Goal: Task Accomplishment & Management: Use online tool/utility

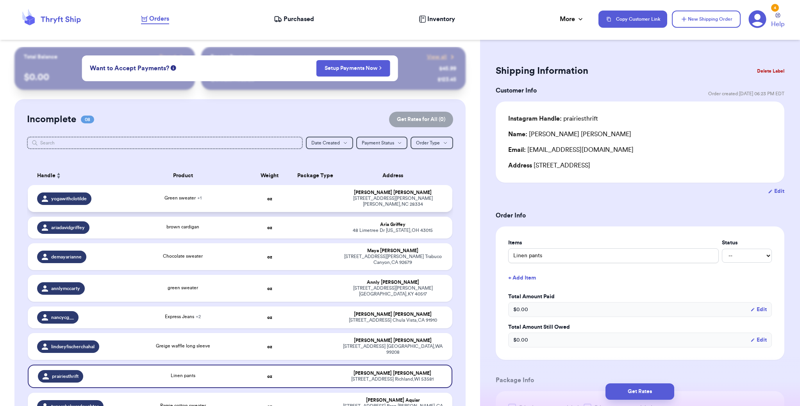
scroll to position [73, 0]
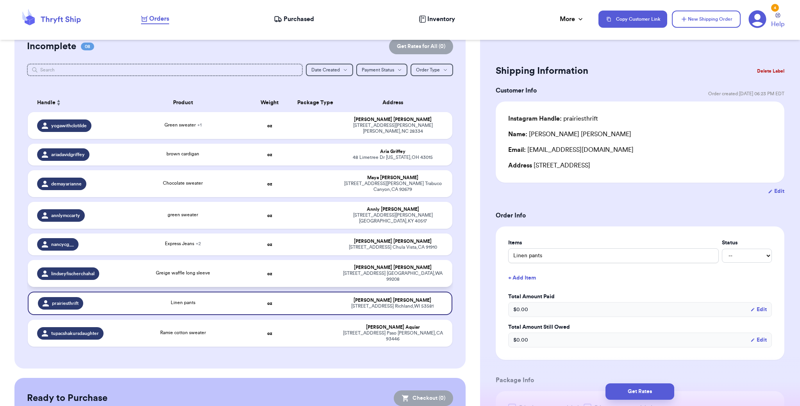
click at [370, 265] on div "Lindsey Chahal" at bounding box center [393, 268] width 100 height 6
type input "Greige waffle long sleeve"
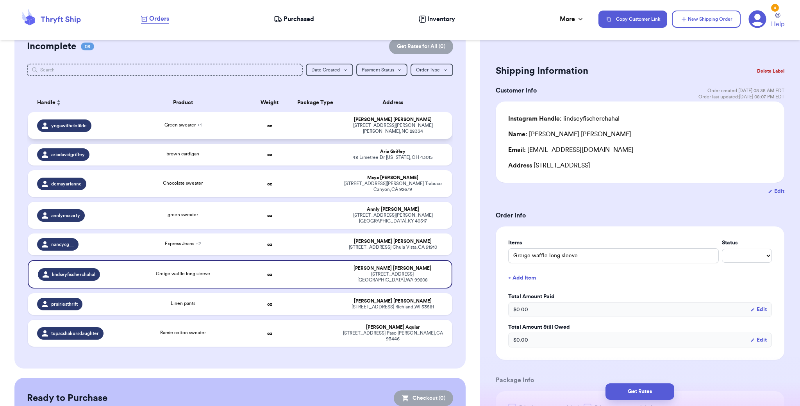
click at [321, 121] on td at bounding box center [316, 125] width 46 height 27
type input "Green sweater"
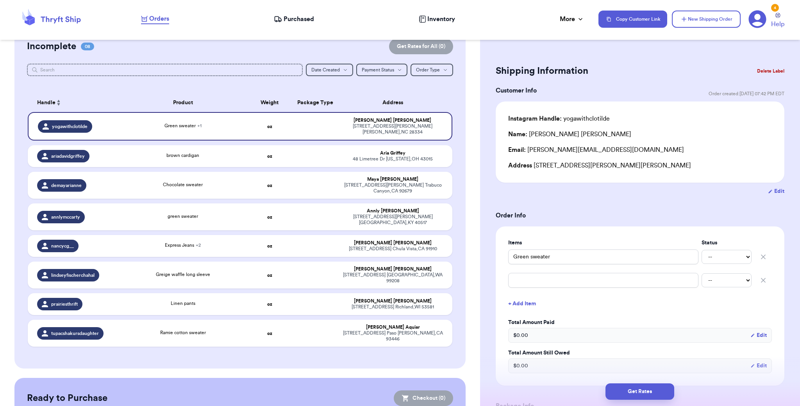
click at [759, 277] on icon "button" at bounding box center [763, 281] width 8 height 8
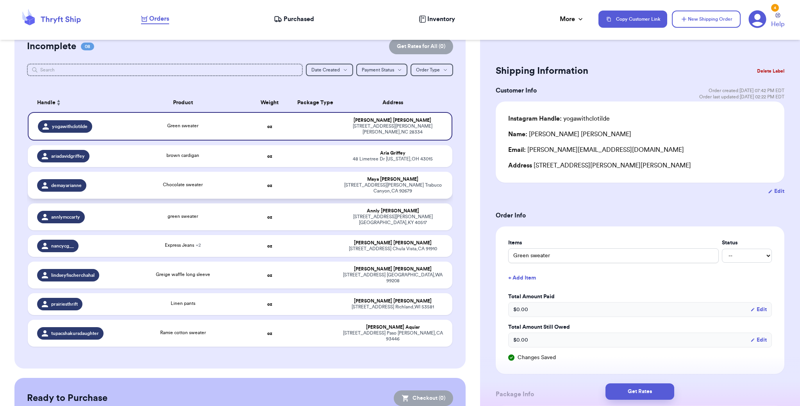
click at [325, 180] on td at bounding box center [316, 185] width 46 height 27
type input "Chocolate sweater"
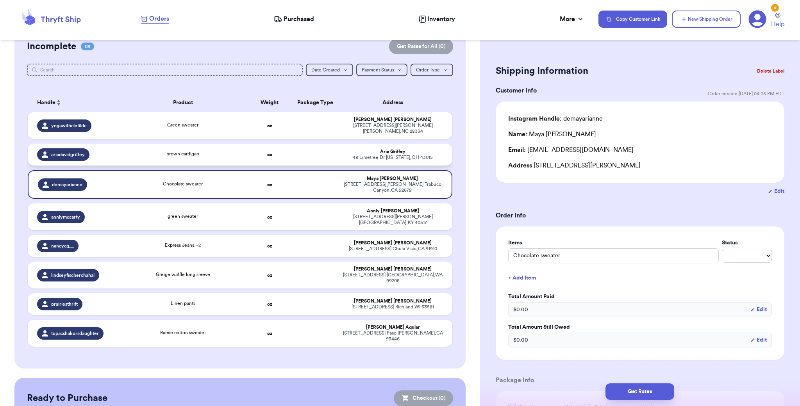
click at [364, 155] on div "48 Limetree Dr Delaware , OH 43015" at bounding box center [393, 158] width 100 height 6
type input "brown cardigan"
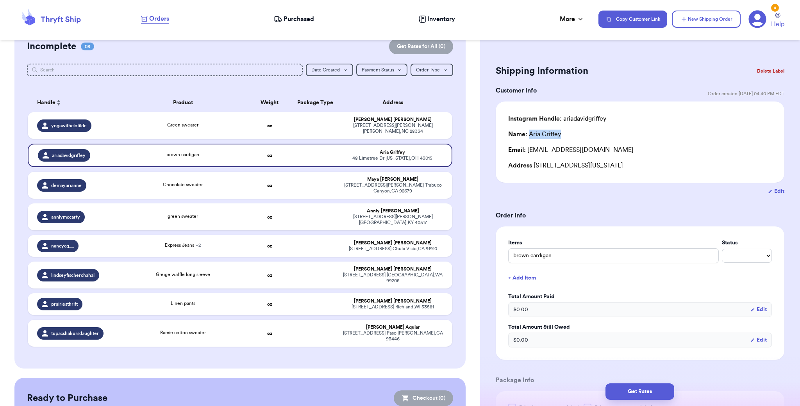
drag, startPoint x: 530, startPoint y: 136, endPoint x: 554, endPoint y: 136, distance: 24.2
click at [568, 133] on div "Name: Aria Griffey" at bounding box center [640, 134] width 264 height 9
copy div "Aria Griffey"
drag, startPoint x: 528, startPoint y: 152, endPoint x: 626, endPoint y: 152, distance: 97.7
click at [626, 152] on div "Email: ariaemaher@hotmail.com" at bounding box center [640, 149] width 264 height 9
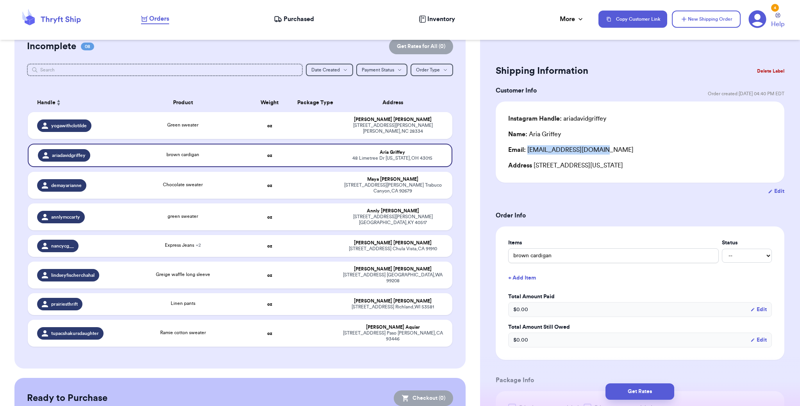
copy div "ariaemaher@hotmail.com"
drag, startPoint x: 534, startPoint y: 166, endPoint x: 631, endPoint y: 166, distance: 97.3
click at [641, 166] on div "Address 48 Limetree Dr, Delaware, OH 43015" at bounding box center [640, 165] width 264 height 9
copy div "48 Limetree Dr, Delaware, OH 43015"
click at [404, 246] on div "164 I Street Chula Vista , CA 91910" at bounding box center [393, 249] width 100 height 6
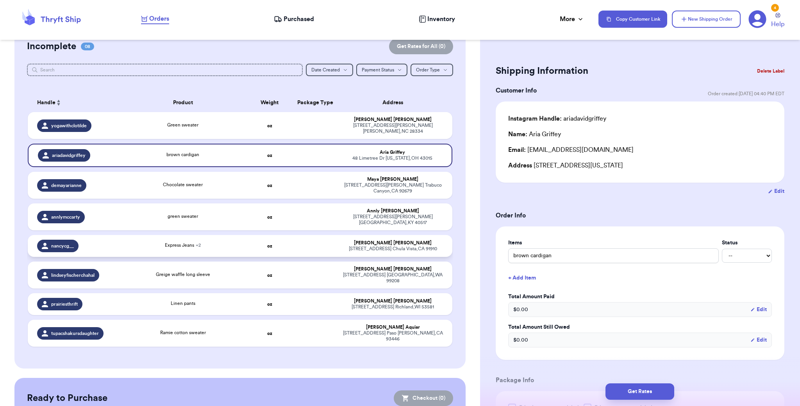
type input "Express Jeans"
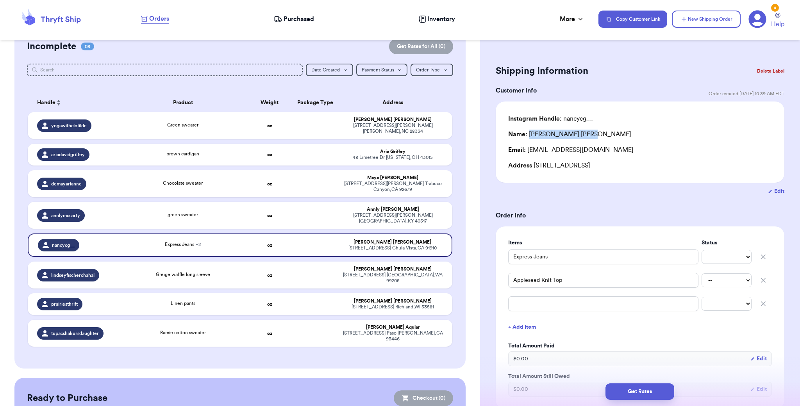
drag, startPoint x: 529, startPoint y: 135, endPoint x: 586, endPoint y: 135, distance: 56.6
click at [586, 135] on div "Name: Nancy Casas" at bounding box center [640, 134] width 264 height 9
copy div "Nancy Casas"
drag, startPoint x: 554, startPoint y: 152, endPoint x: 636, endPoint y: 152, distance: 81.6
click at [636, 152] on div "Email: nancycasasg89@gmail.com" at bounding box center [640, 149] width 264 height 9
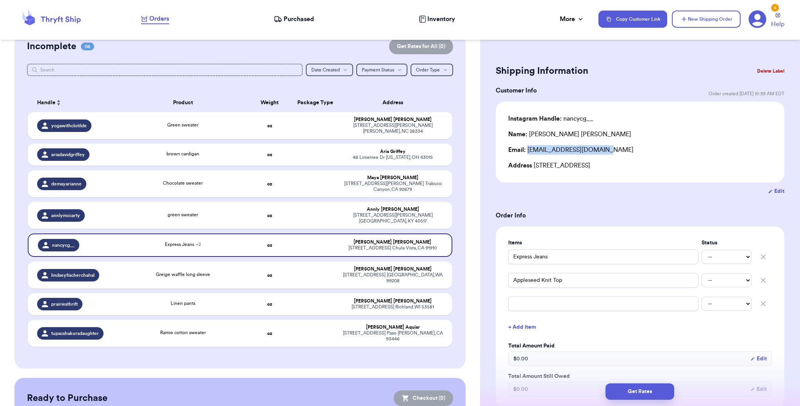
copy div "nancycasasg89@gmail.com"
drag, startPoint x: 534, startPoint y: 166, endPoint x: 645, endPoint y: 166, distance: 110.5
click at [645, 166] on div "Address 164 I Street, Chula Vista, CA 91910" at bounding box center [640, 165] width 264 height 9
copy div "164 I Street, Chula Vista, CA 91910"
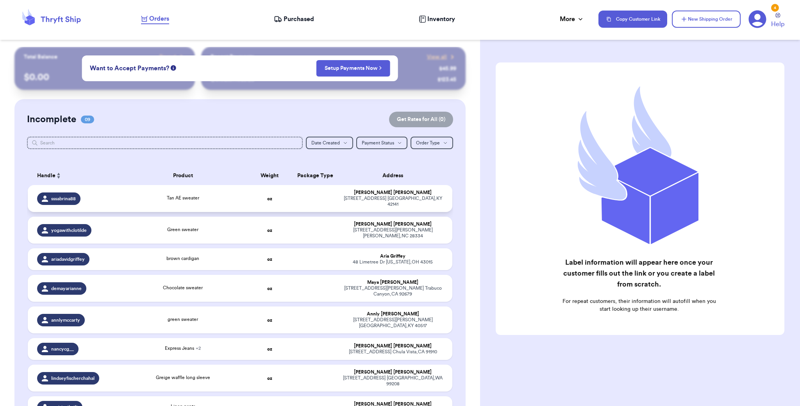
click at [308, 192] on td at bounding box center [316, 198] width 46 height 27
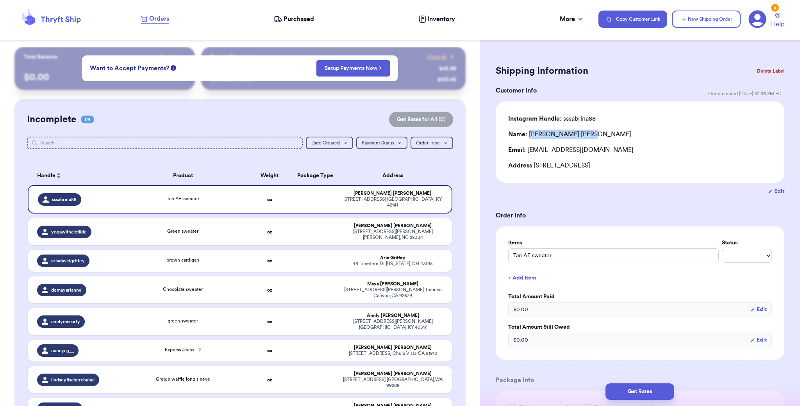
drag, startPoint x: 530, startPoint y: 135, endPoint x: 565, endPoint y: 137, distance: 35.3
click at [580, 135] on div "Name: Sabrina Ellis" at bounding box center [640, 134] width 264 height 9
copy div "Sabrina Ellis"
drag, startPoint x: 528, startPoint y: 152, endPoint x: 618, endPoint y: 151, distance: 89.5
click at [625, 150] on div "Email: misssabrinaellis@gmail.com" at bounding box center [640, 149] width 264 height 9
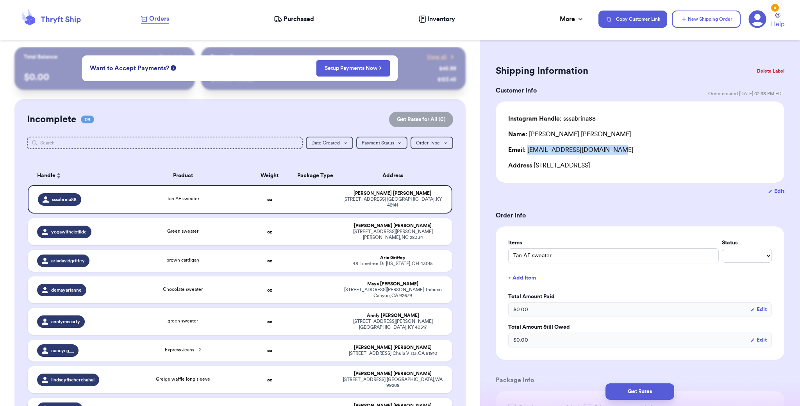
copy div "misssabrinaellis@gmail.com"
drag, startPoint x: 534, startPoint y: 167, endPoint x: 649, endPoint y: 167, distance: 114.8
click at [649, 167] on div "Address 219 E Cherry St, Glasgow, KY 42141" at bounding box center [640, 165] width 264 height 9
copy div "219 E Cherry St, Glasgow, KY 42141"
